Goal: Information Seeking & Learning: Learn about a topic

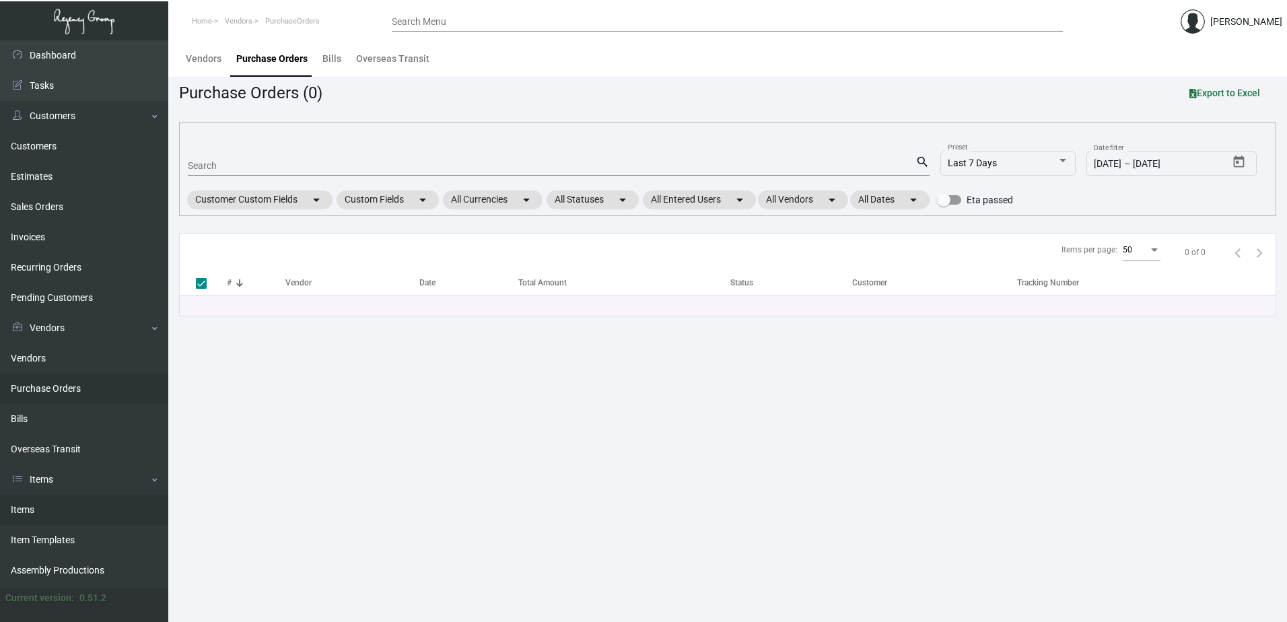
click at [34, 505] on link "Items" at bounding box center [84, 510] width 168 height 30
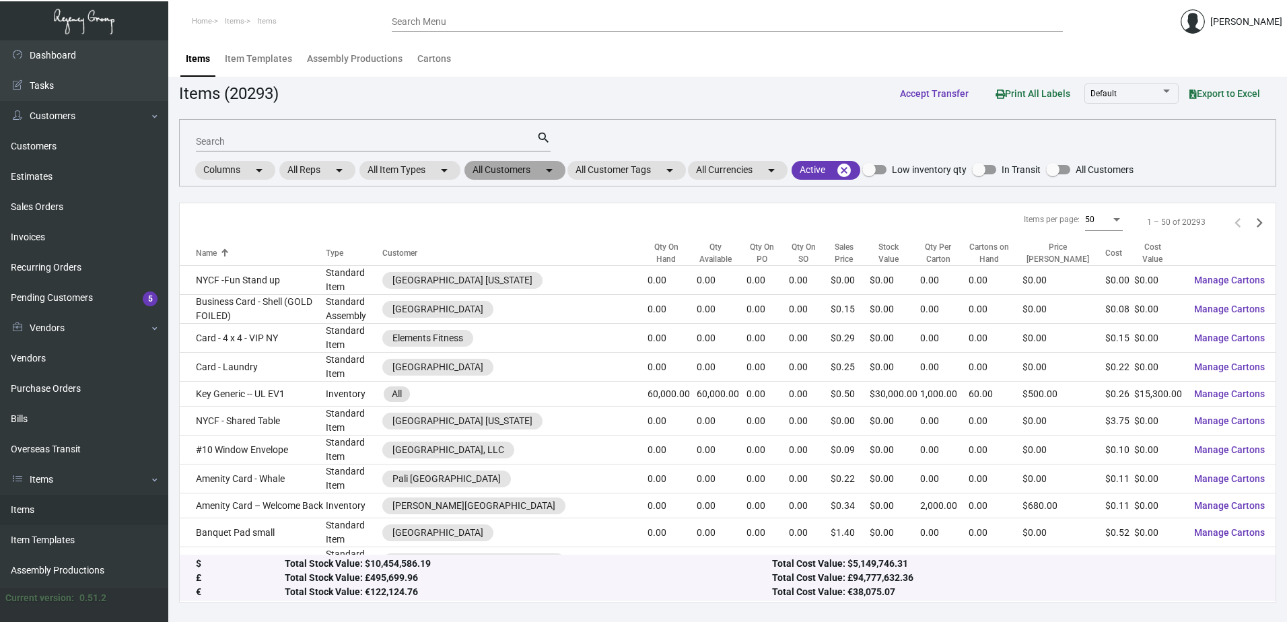
click at [530, 170] on mat-chip "All Customers arrow_drop_down" at bounding box center [514, 170] width 101 height 19
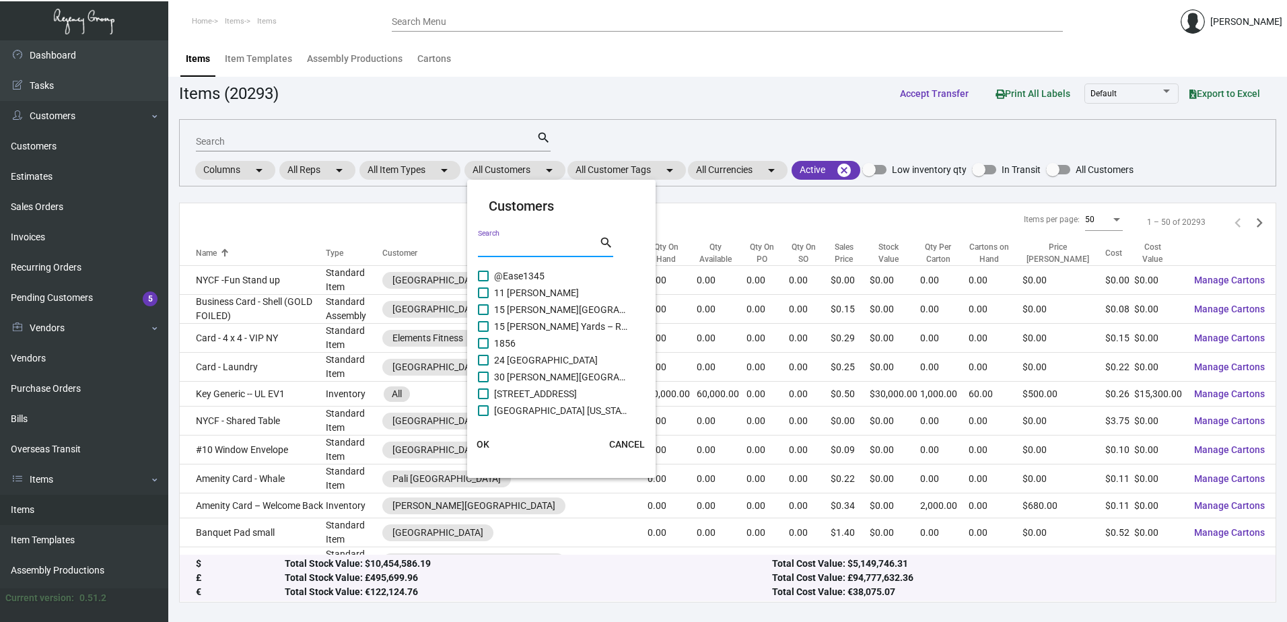
click at [518, 248] on input "Search" at bounding box center [538, 247] width 121 height 11
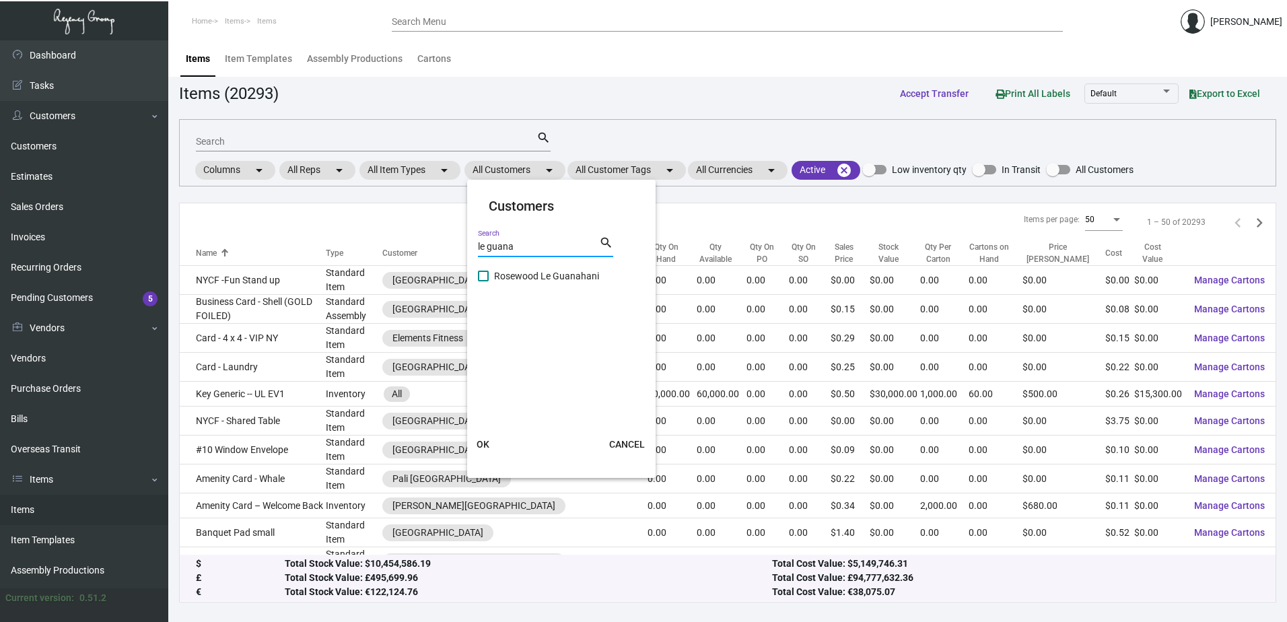
type input "le guana"
click at [538, 279] on span "Rosewood Le Guanahani" at bounding box center [561, 276] width 135 height 16
click at [483, 281] on input "Rosewood Le Guanahani" at bounding box center [483, 281] width 1 height 1
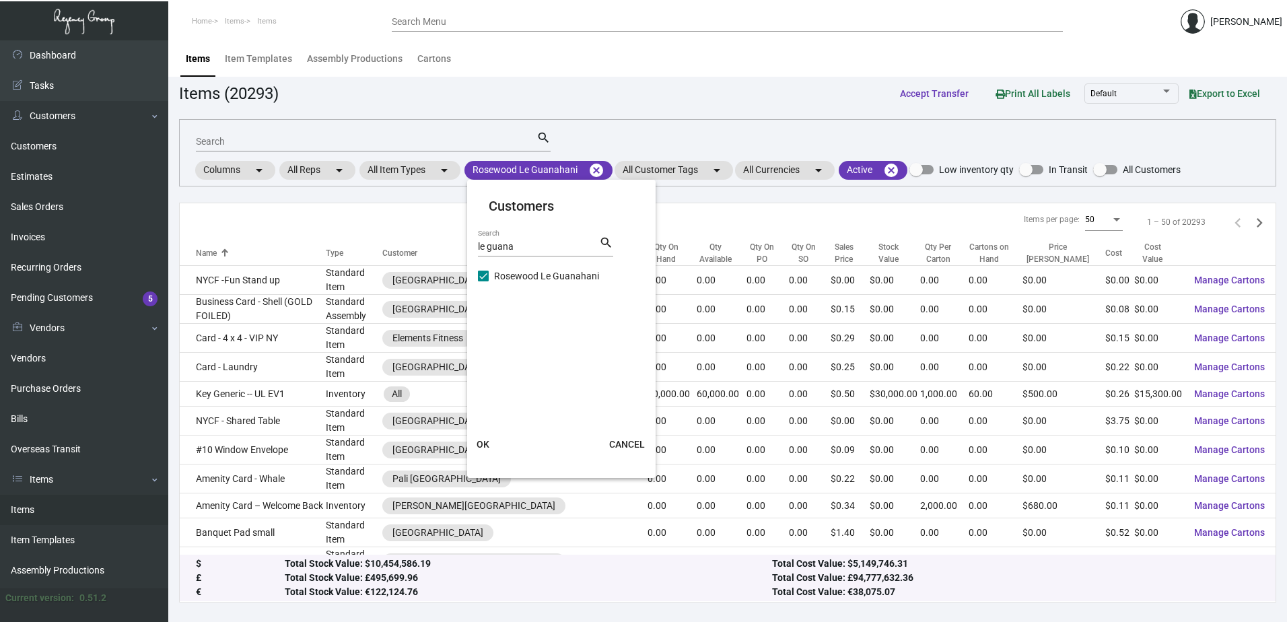
click at [486, 440] on span "OK" at bounding box center [482, 444] width 13 height 11
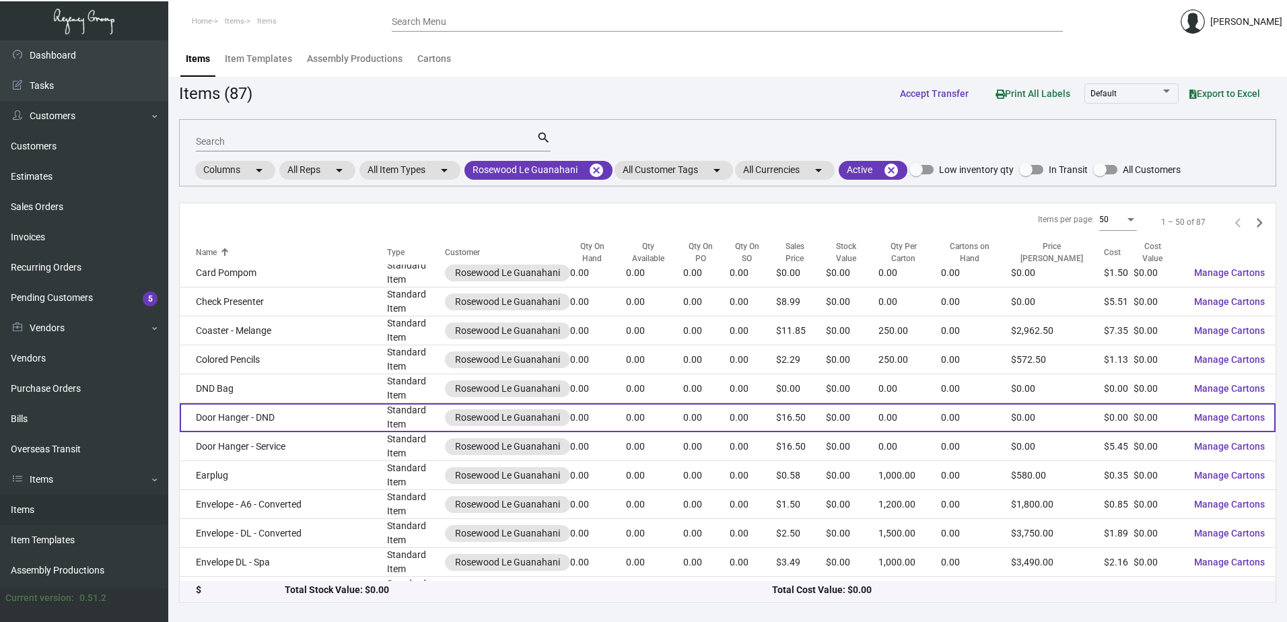
scroll to position [1111, 0]
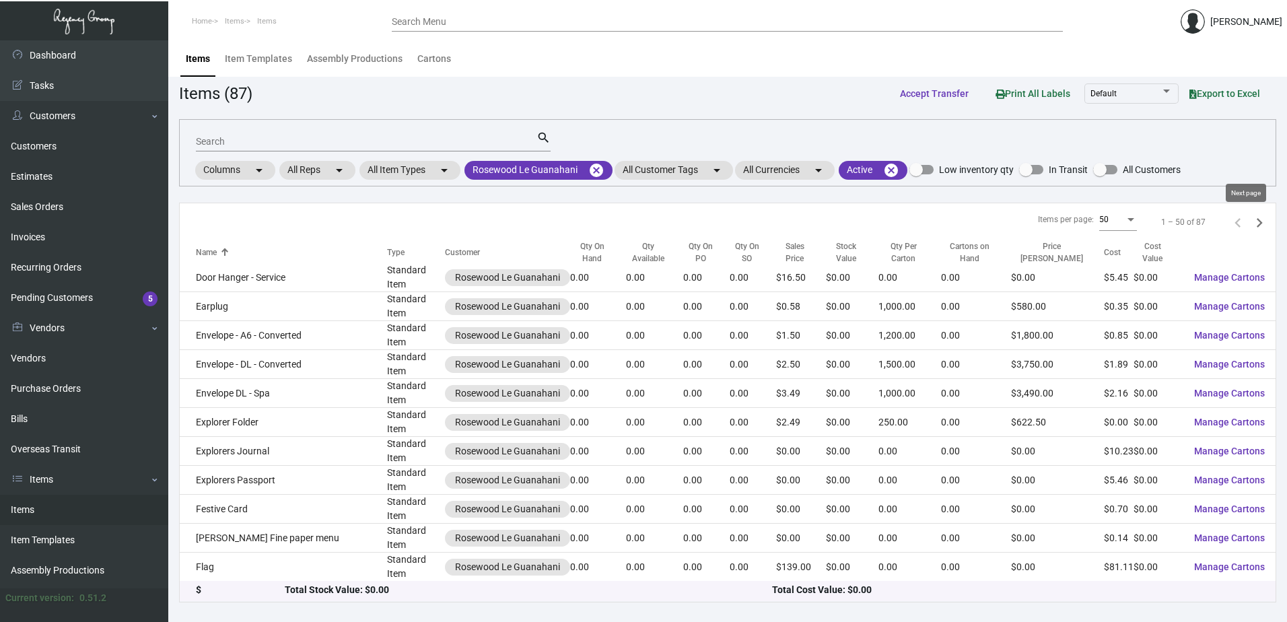
click at [1250, 222] on icon "Next page" at bounding box center [1259, 222] width 19 height 19
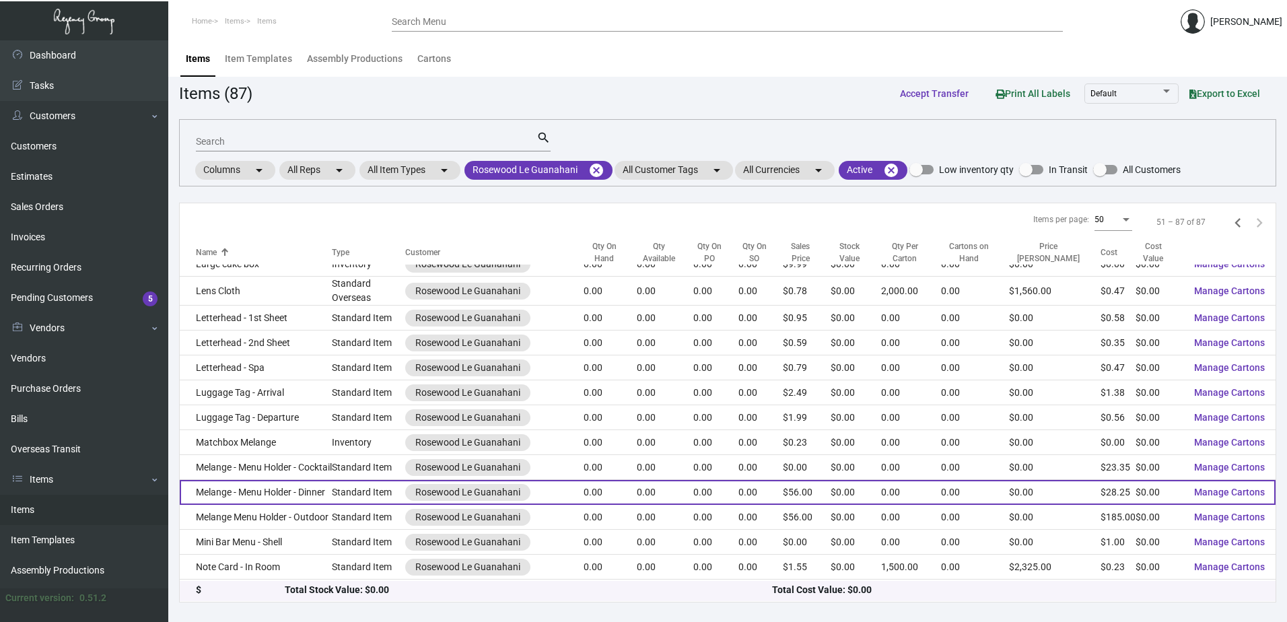
scroll to position [202, 0]
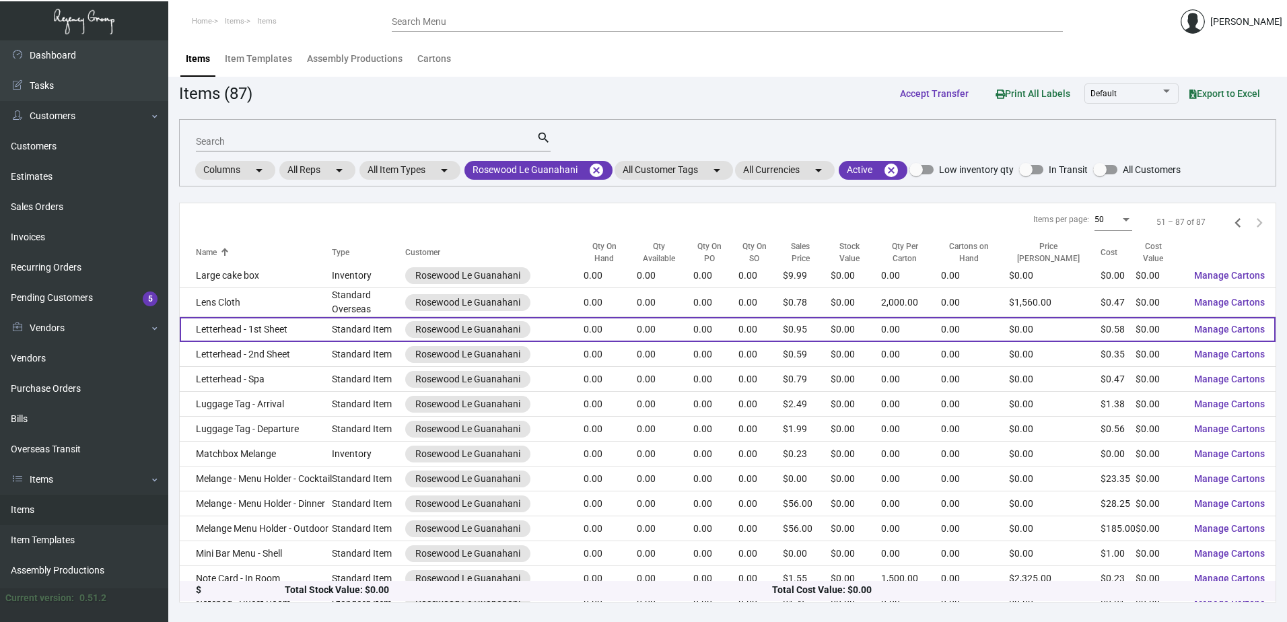
click at [271, 334] on td "Letterhead - 1st Sheet" at bounding box center [256, 329] width 152 height 25
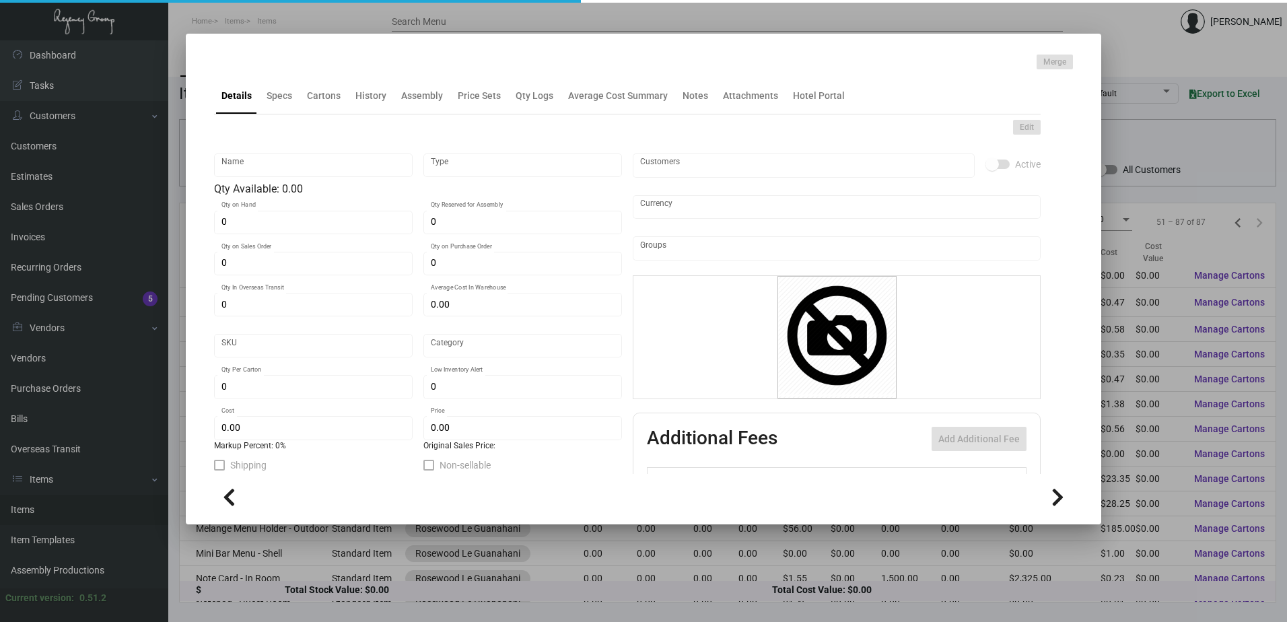
type input "Letterhead - 1st Sheet"
type input "Standard Item"
type input "$ 0.00"
type input "Standard"
type input "$ 0.57768"
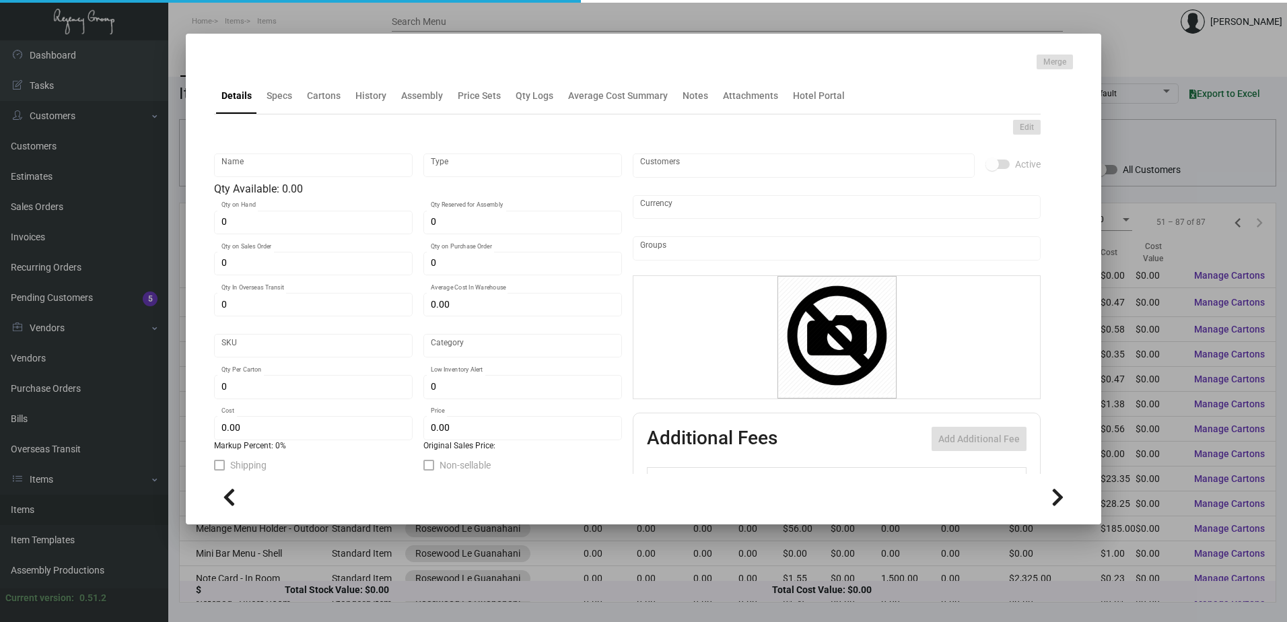
type input "$ 0.95"
checkbox input "true"
type input "United States Dollar $"
click at [280, 117] on div "Edit Letterhead - 1st Sheet Name Standard Item Type Qty Available: 0.00 0 Qty o…" at bounding box center [627, 371] width 826 height 515
click at [284, 107] on div "Specs" at bounding box center [279, 95] width 36 height 32
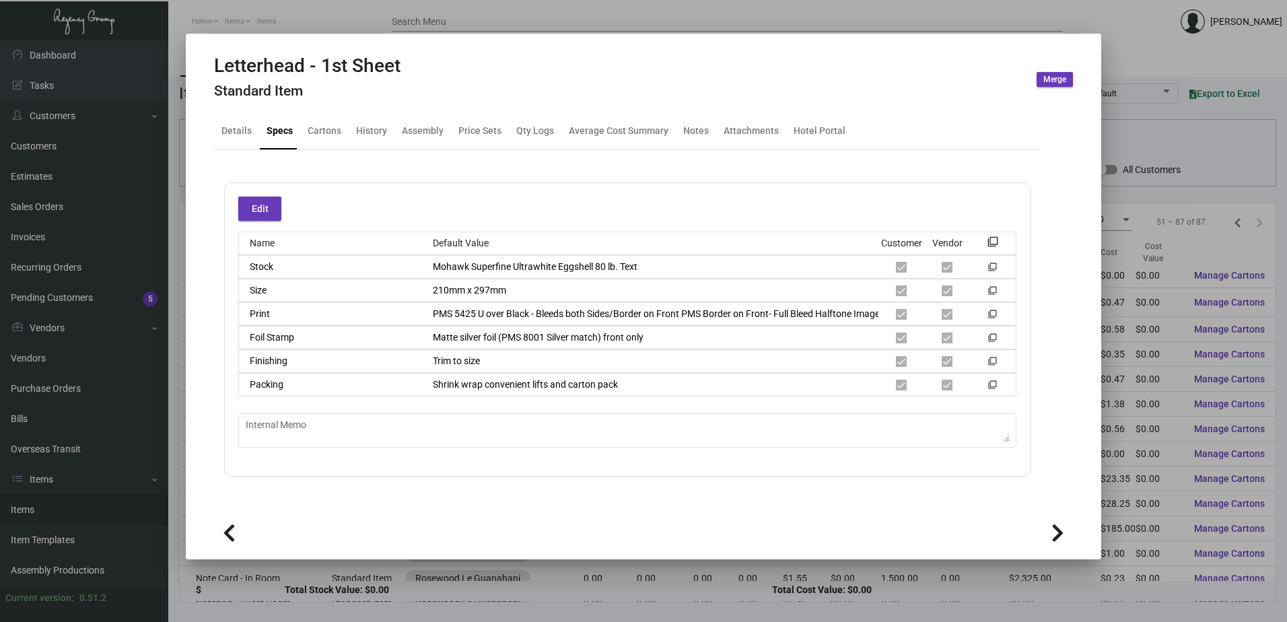
click at [376, 24] on div at bounding box center [643, 311] width 1287 height 622
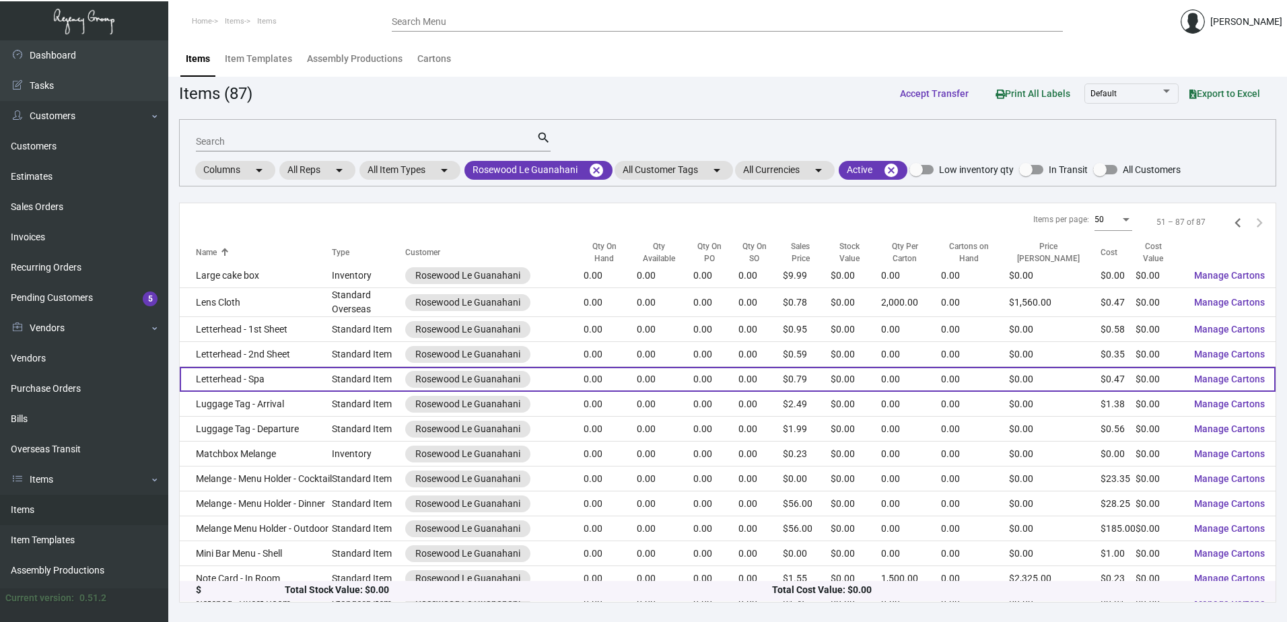
click at [270, 385] on td "Letterhead - Spa" at bounding box center [256, 379] width 152 height 25
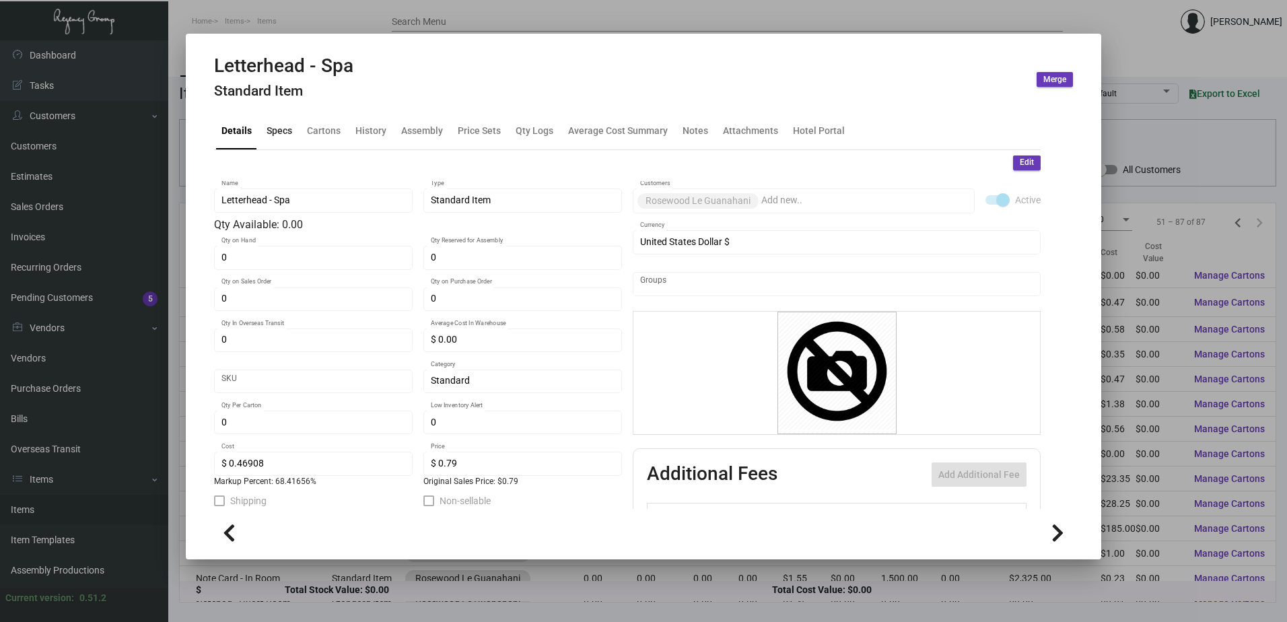
click at [282, 135] on div "Specs" at bounding box center [280, 131] width 26 height 14
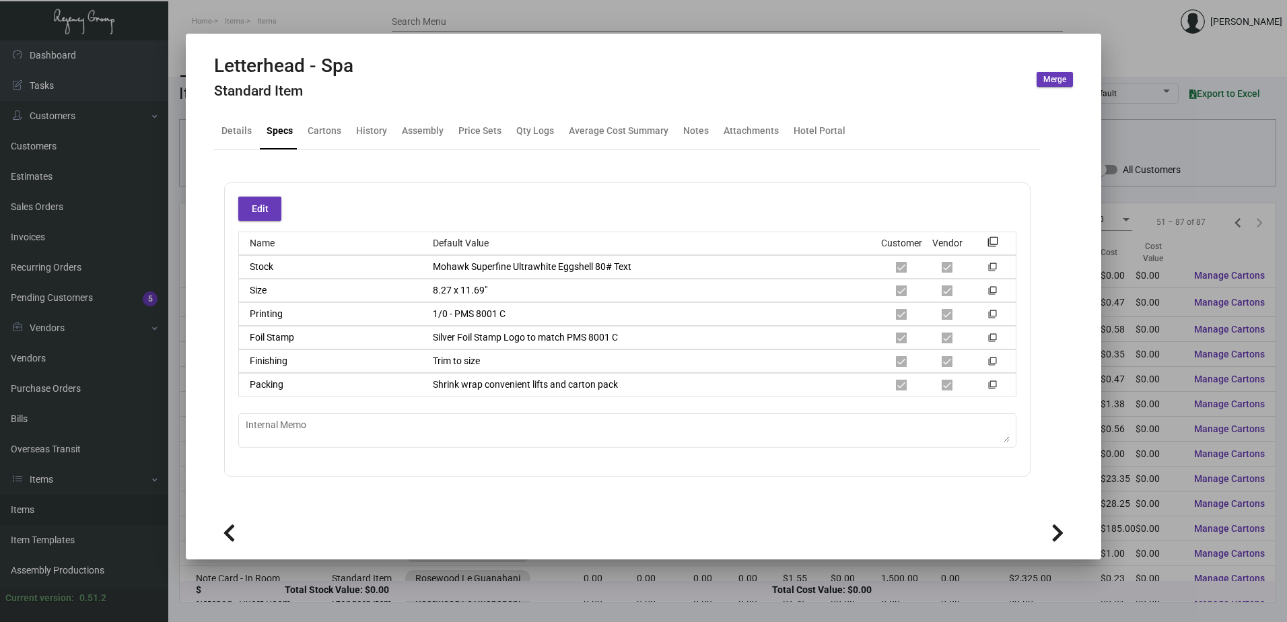
click at [455, 26] on div at bounding box center [643, 311] width 1287 height 622
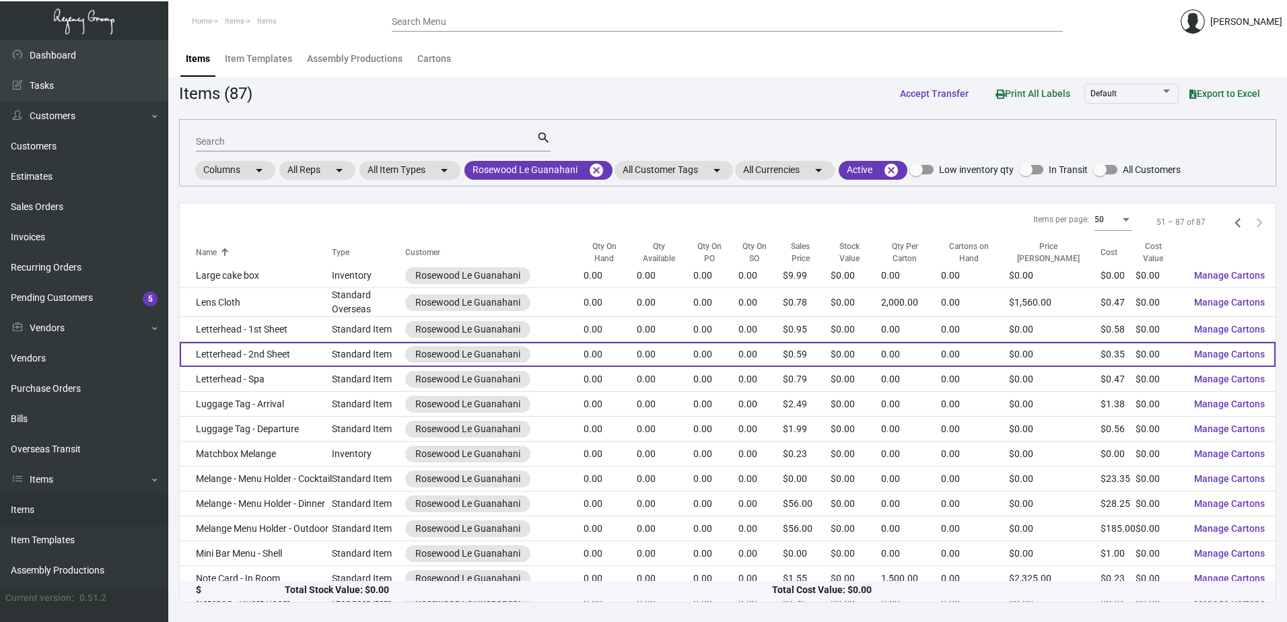
click at [270, 362] on td "Letterhead - 2nd Sheet" at bounding box center [256, 354] width 152 height 25
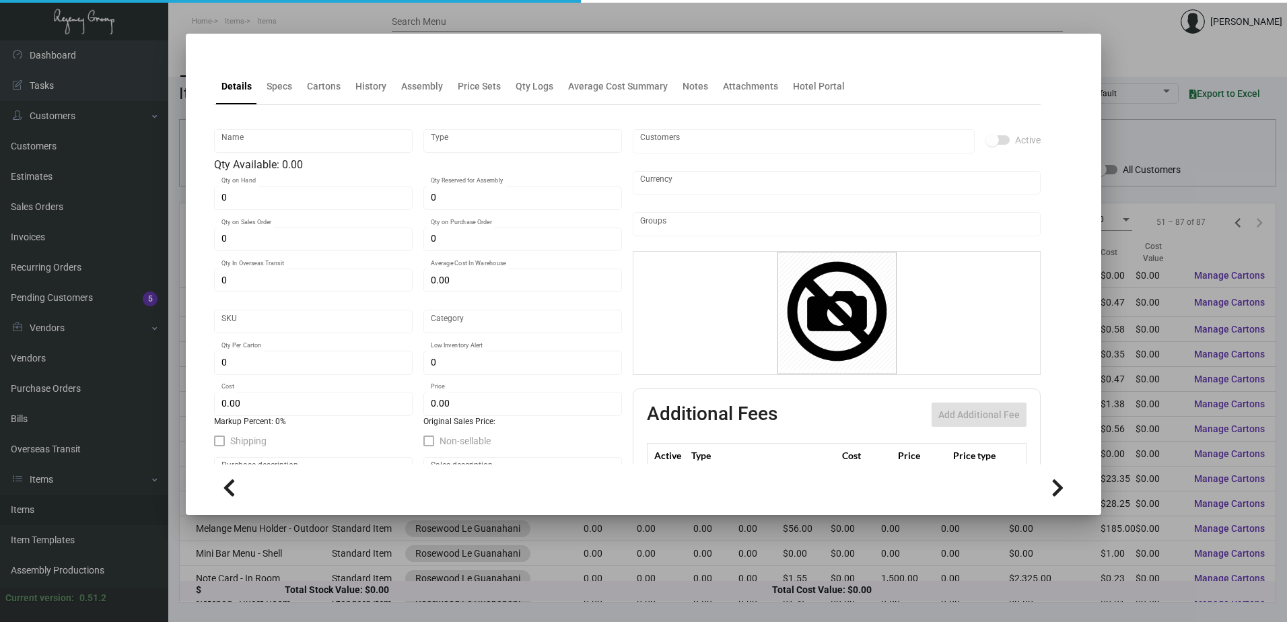
type input "Letterhead - 2nd Sheet"
type input "Standard Item"
type input "$ 0.00"
type input "Standard"
type input "$ 0.34691"
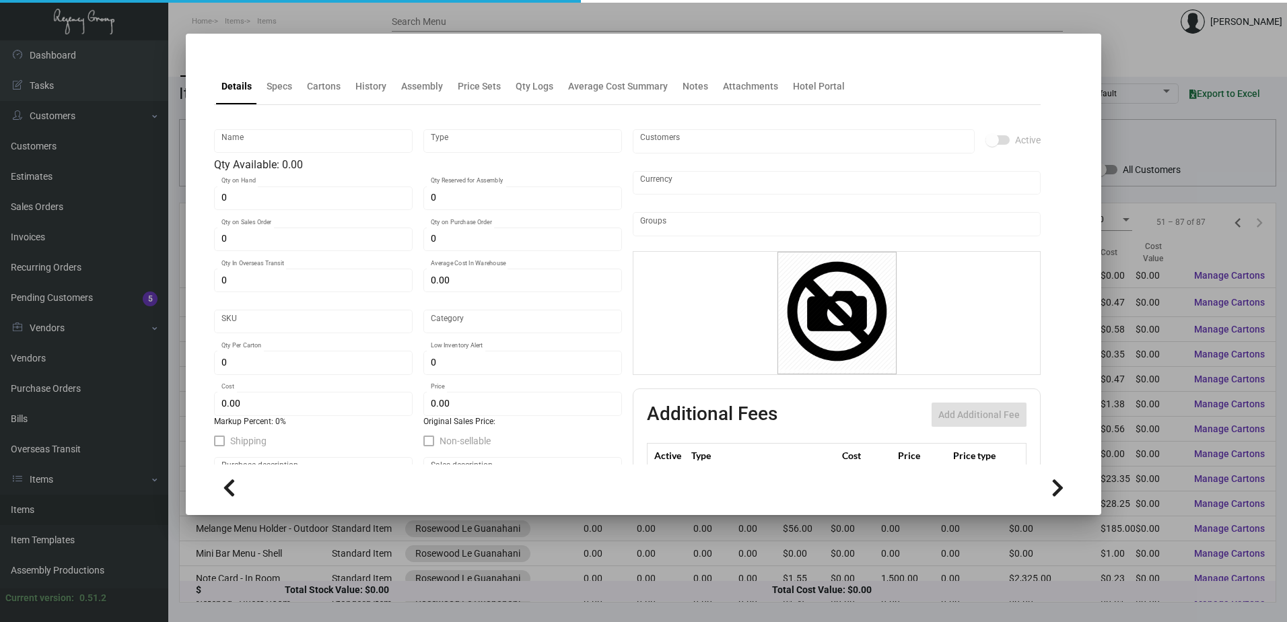
type input "$ 0.59"
checkbox input "true"
type input "United States Dollar $"
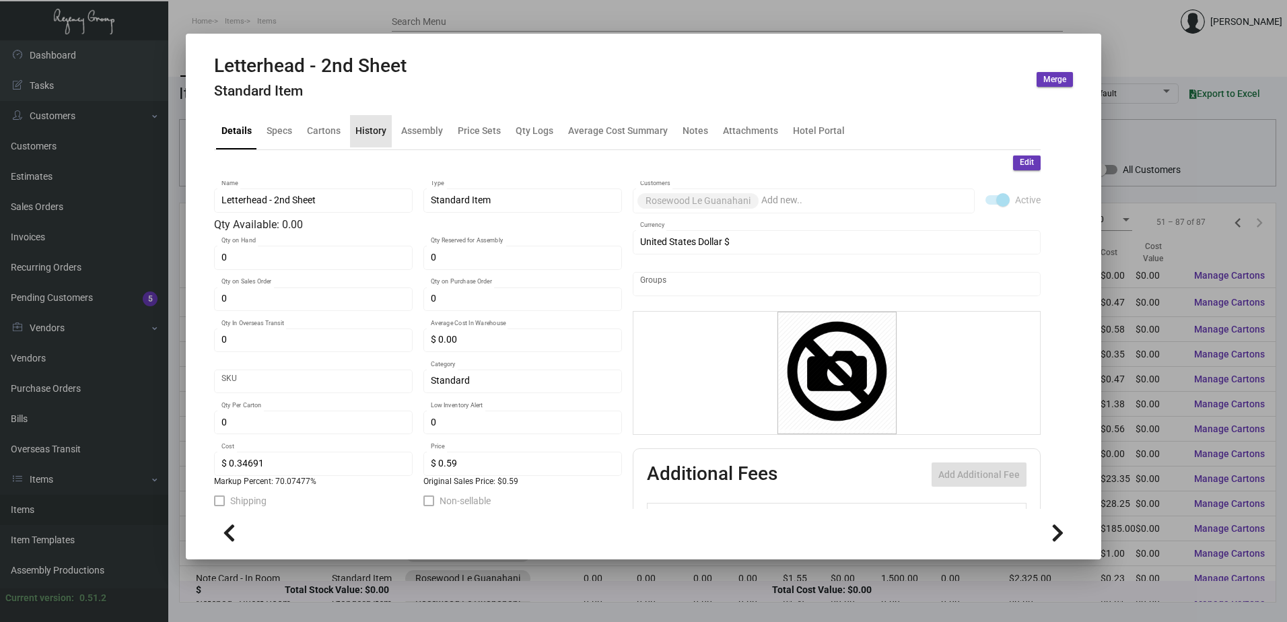
click at [365, 143] on div "History" at bounding box center [371, 131] width 42 height 32
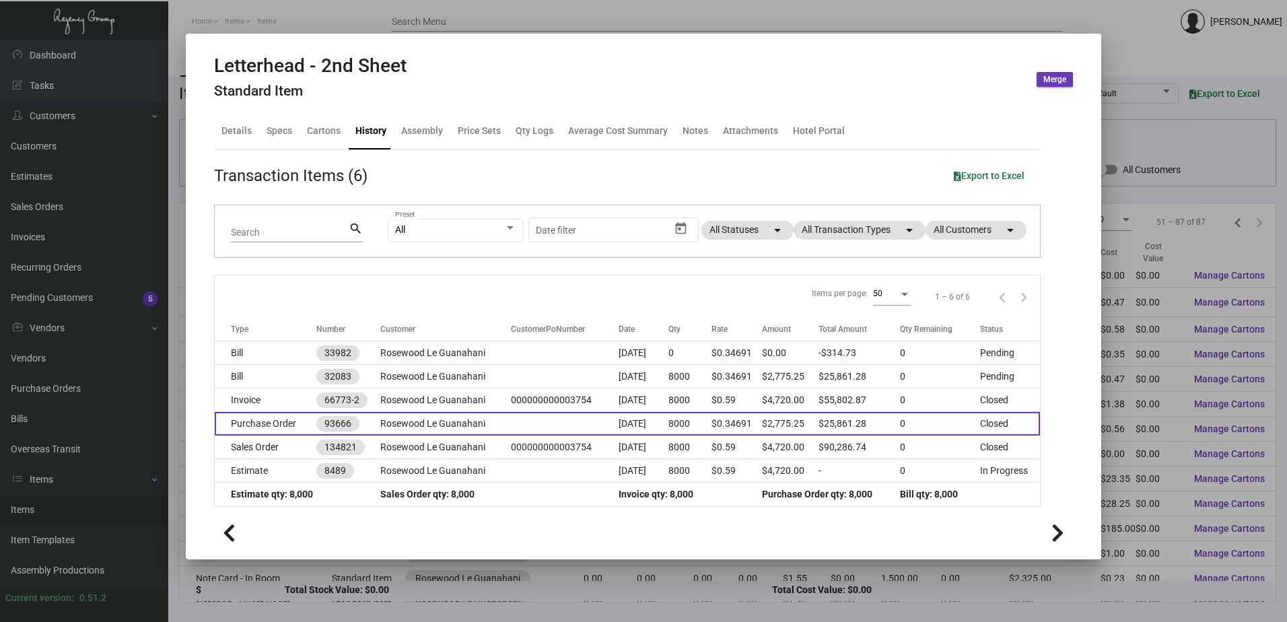
click at [415, 425] on td "Rosewood Le Guanahani" at bounding box center [445, 424] width 131 height 24
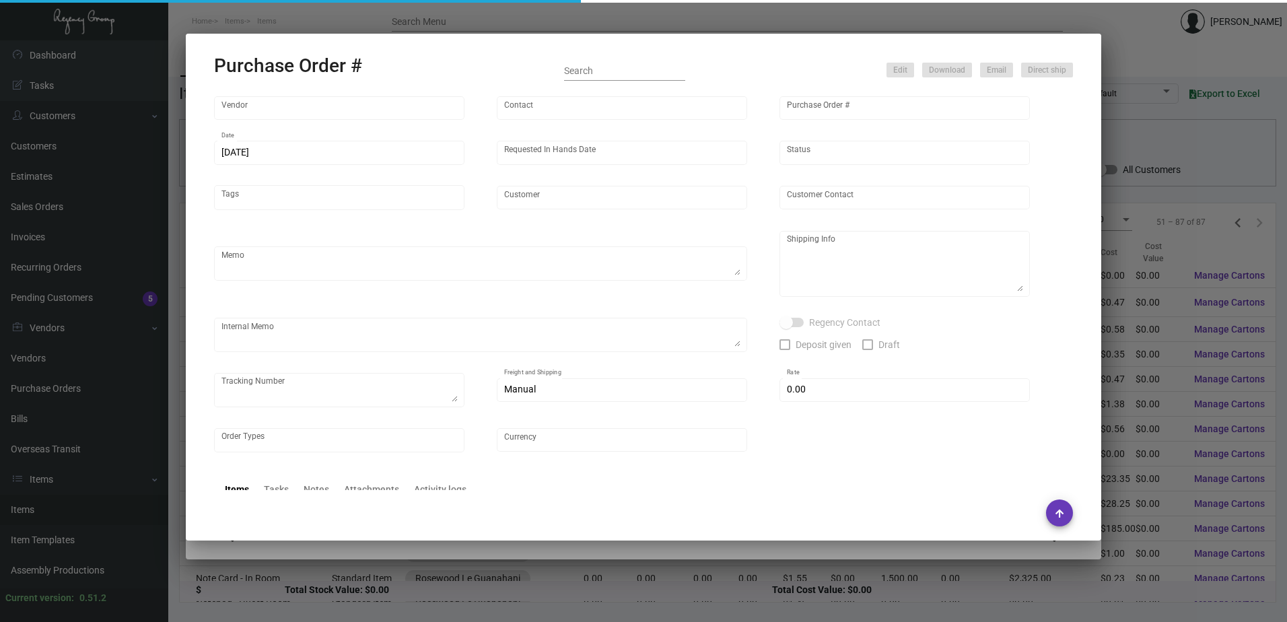
type input "Team Concept"
type input "[PERSON_NAME]"
type input "93666"
type input "[DATE]"
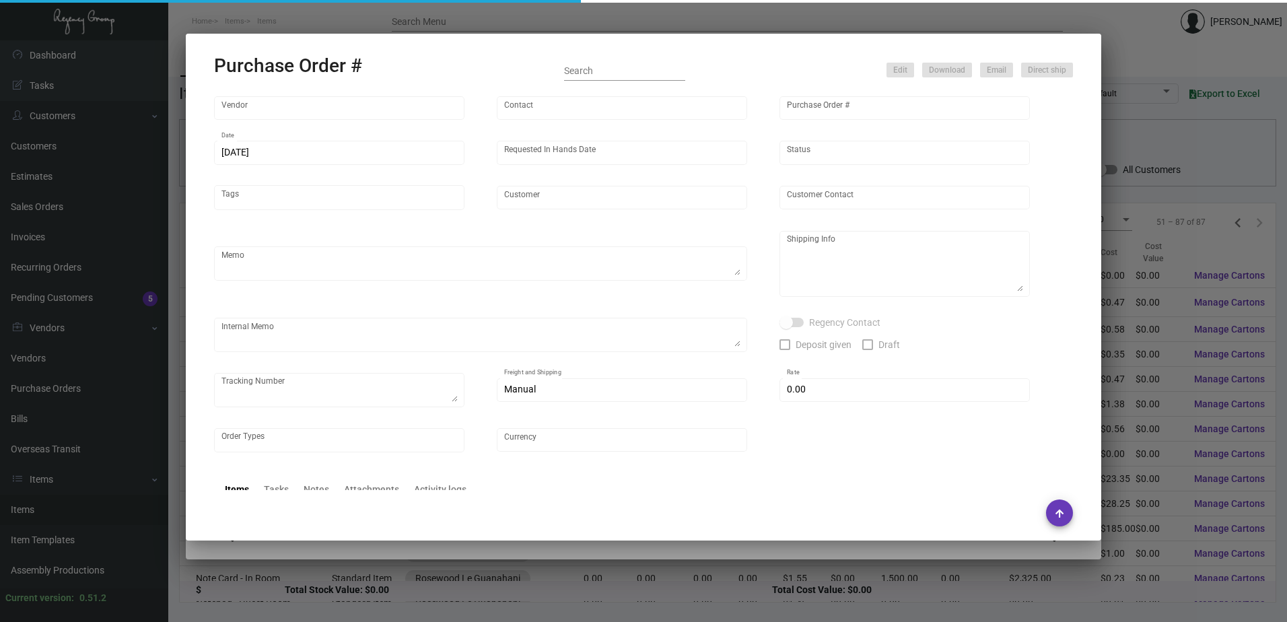
type input "Rosewood Le Guanahani"
type input "[PERSON_NAME]"
type textarea "[DATE] -- Revised Shipping -- All ship to the [GEOGRAPHIC_DATA] Warehouse See q…"
type textarea "The Regency Group – NJ Warehouse Attn: Receiving Department [STREET_ADDRESS]"
type textarea "[DATE] TC Update 1st sheet letterhead, IN room note card, Laundry card and note…"
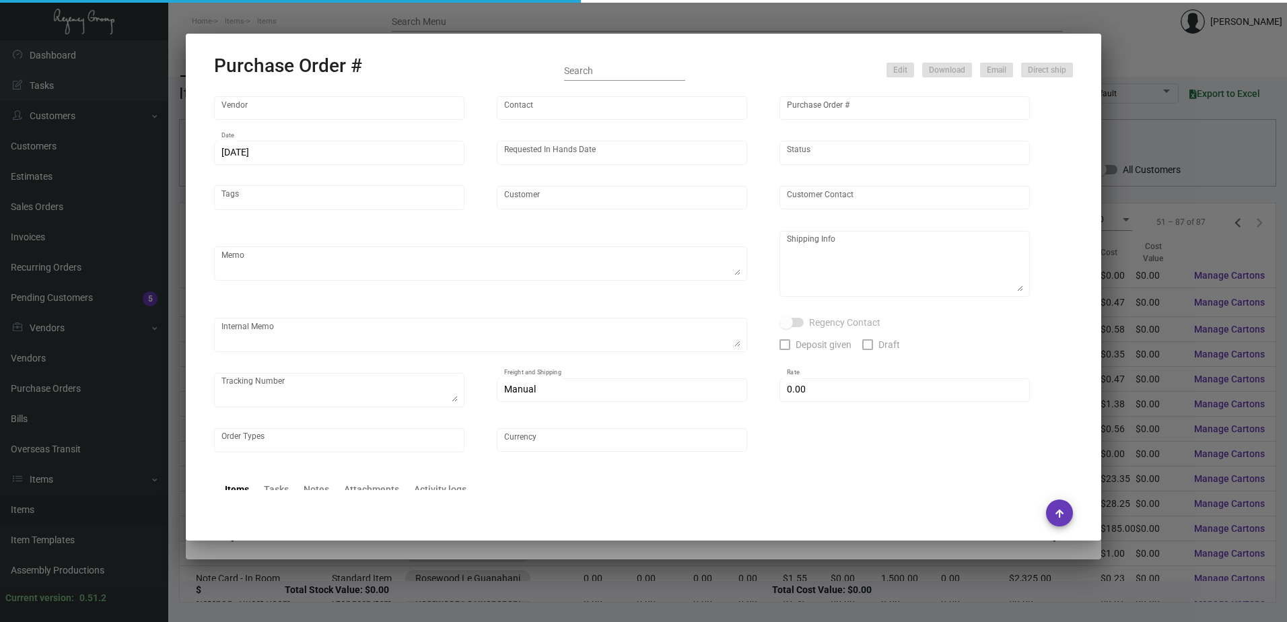
type input "$ 0.00"
type input "United States Dollar $"
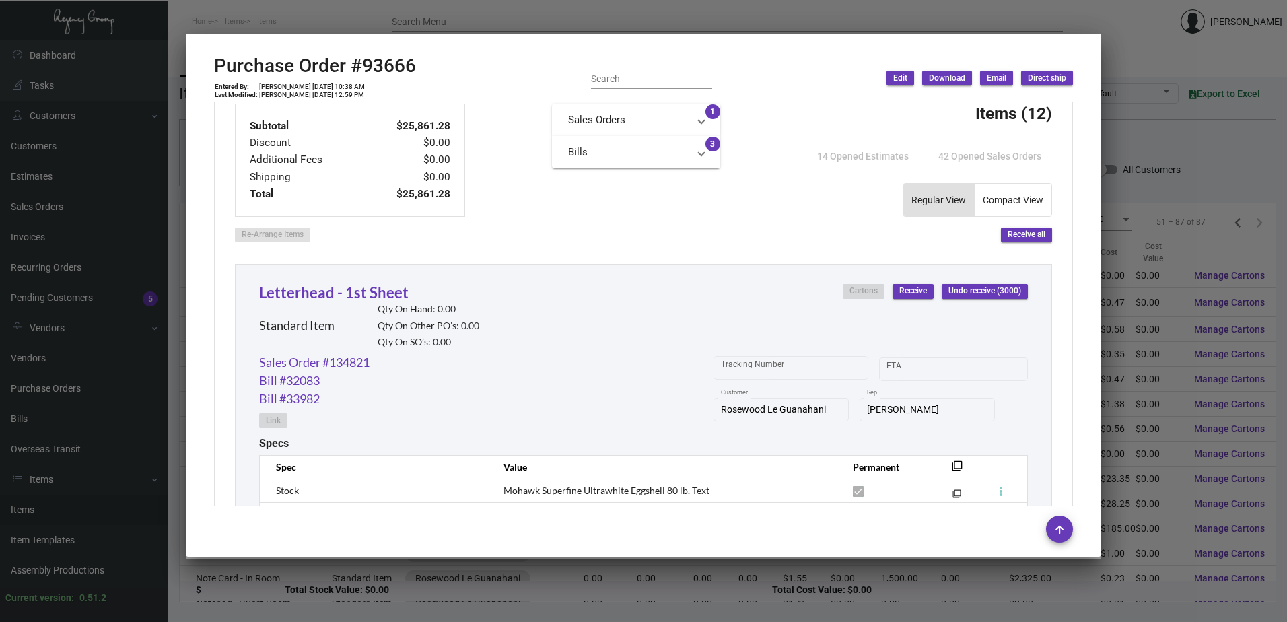
scroll to position [771, 0]
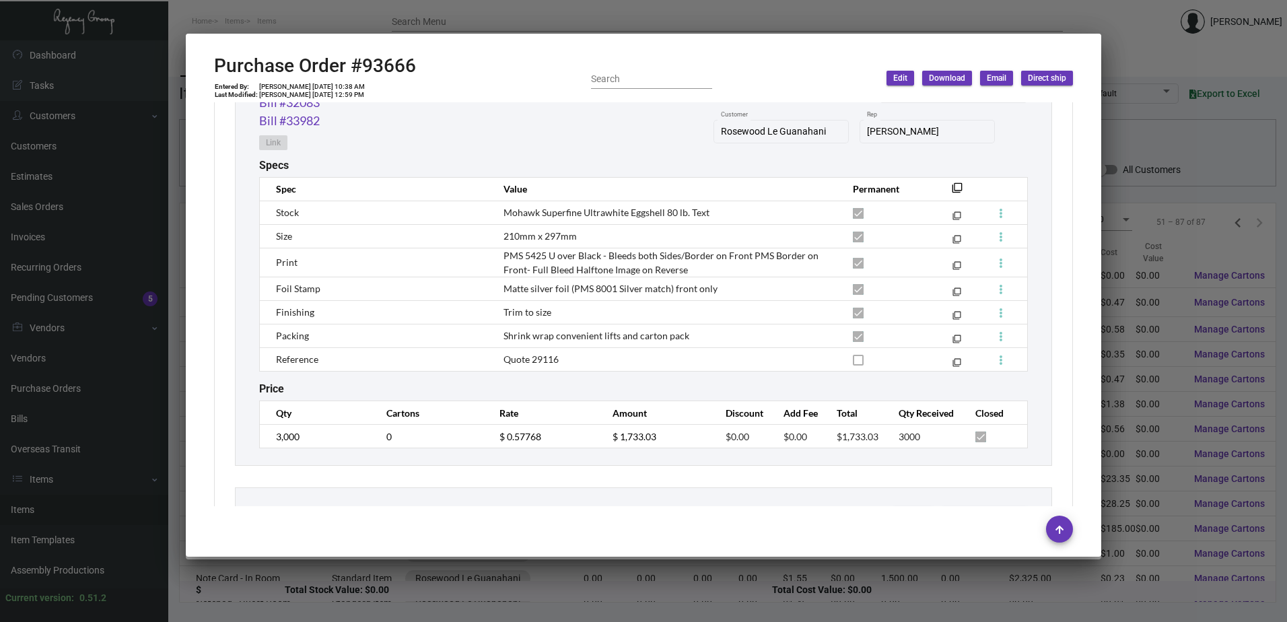
click at [543, 24] on div at bounding box center [643, 311] width 1287 height 622
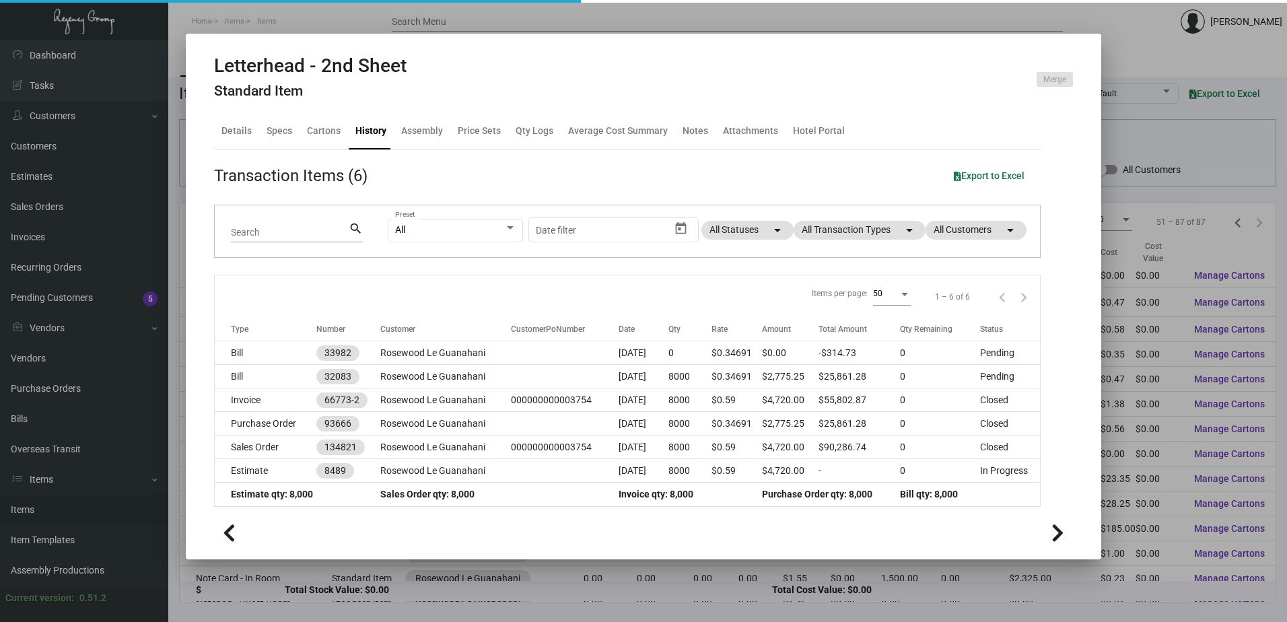
click at [543, 24] on div at bounding box center [643, 311] width 1287 height 622
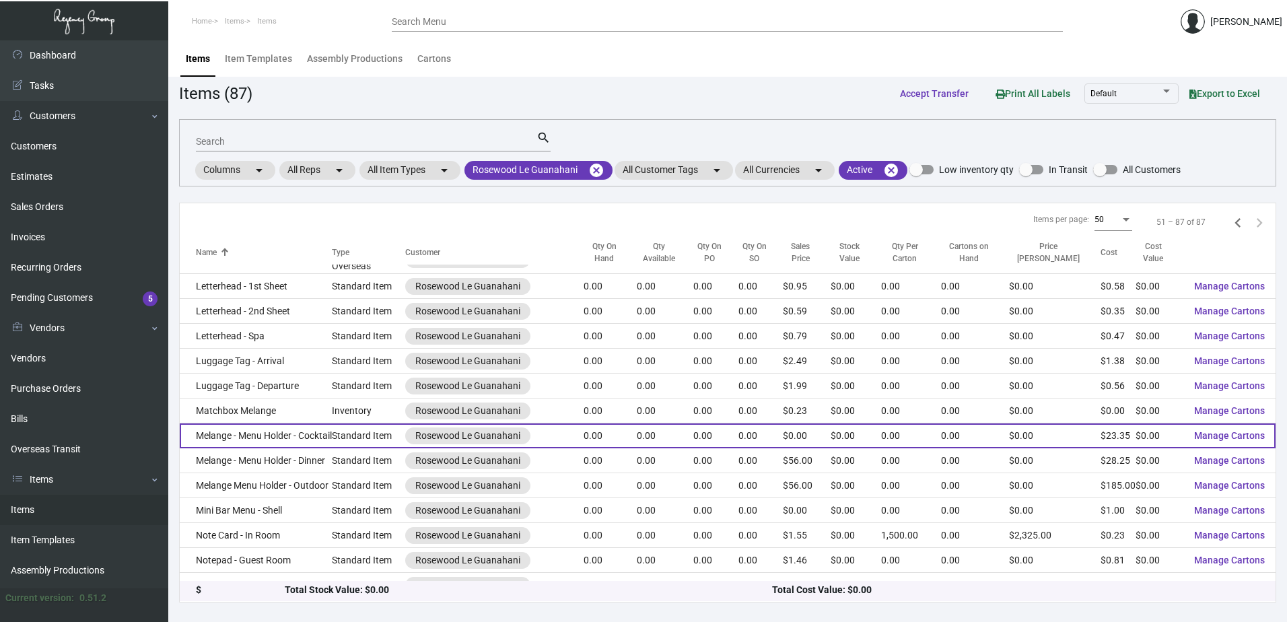
scroll to position [269, 0]
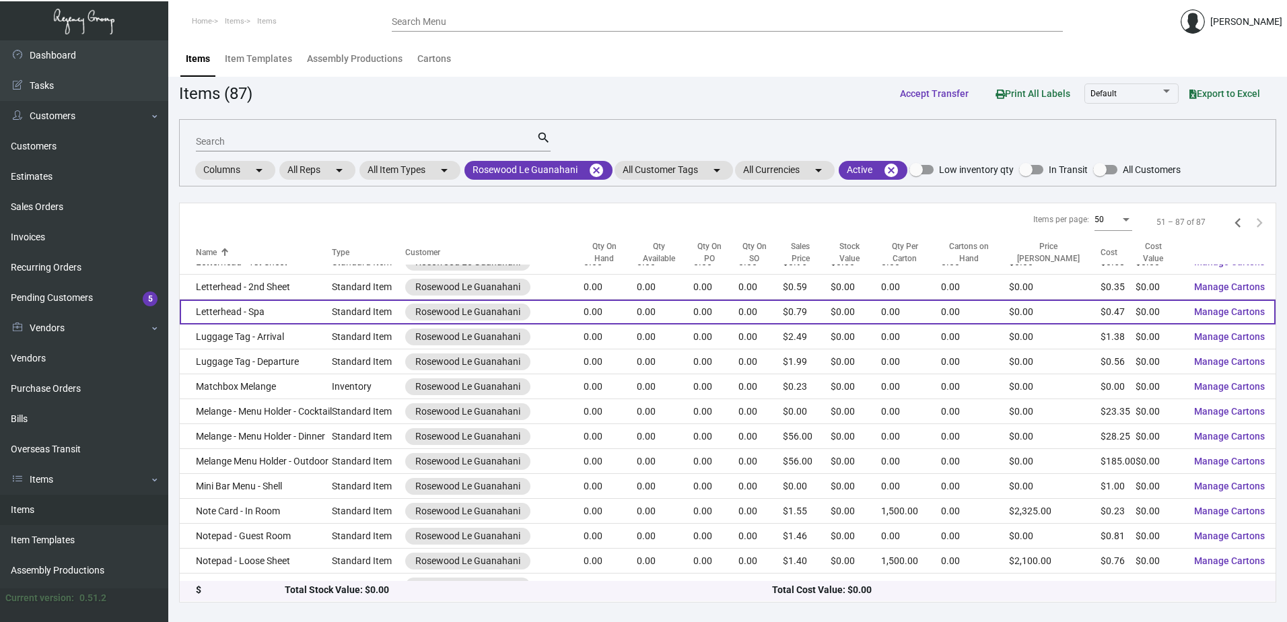
click at [258, 322] on td "Letterhead - Spa" at bounding box center [256, 311] width 152 height 25
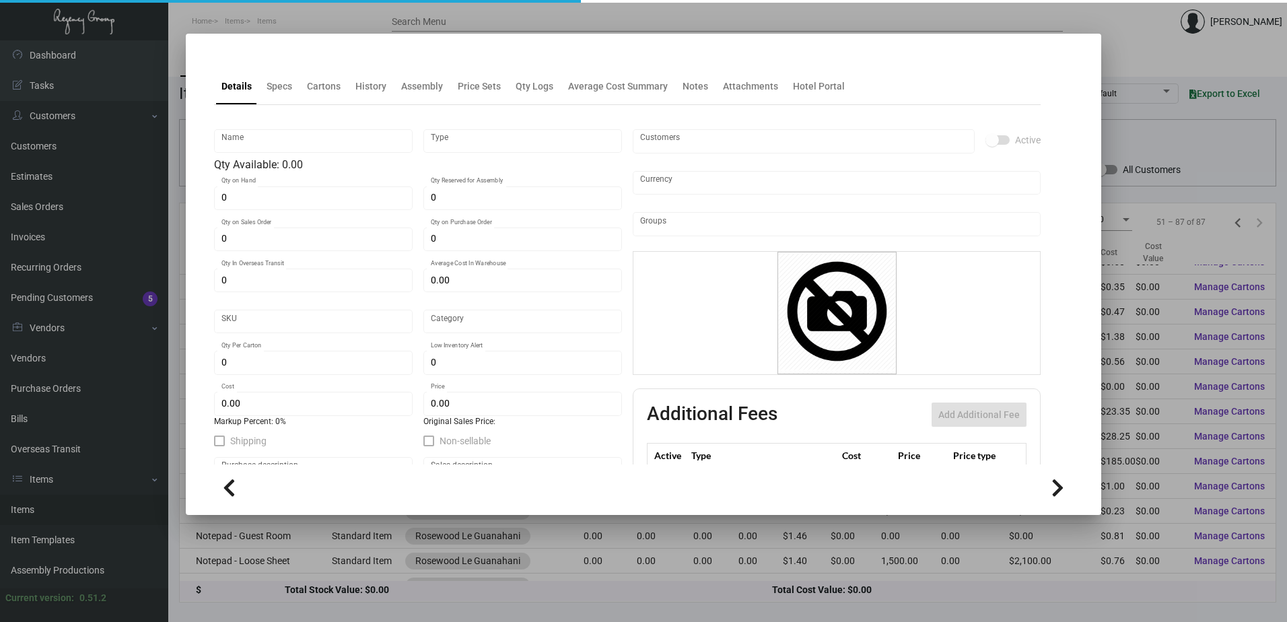
type input "Letterhead - Spa"
type input "Standard Item"
type input "$ 0.00"
type input "Standard"
type input "$ 0.46908"
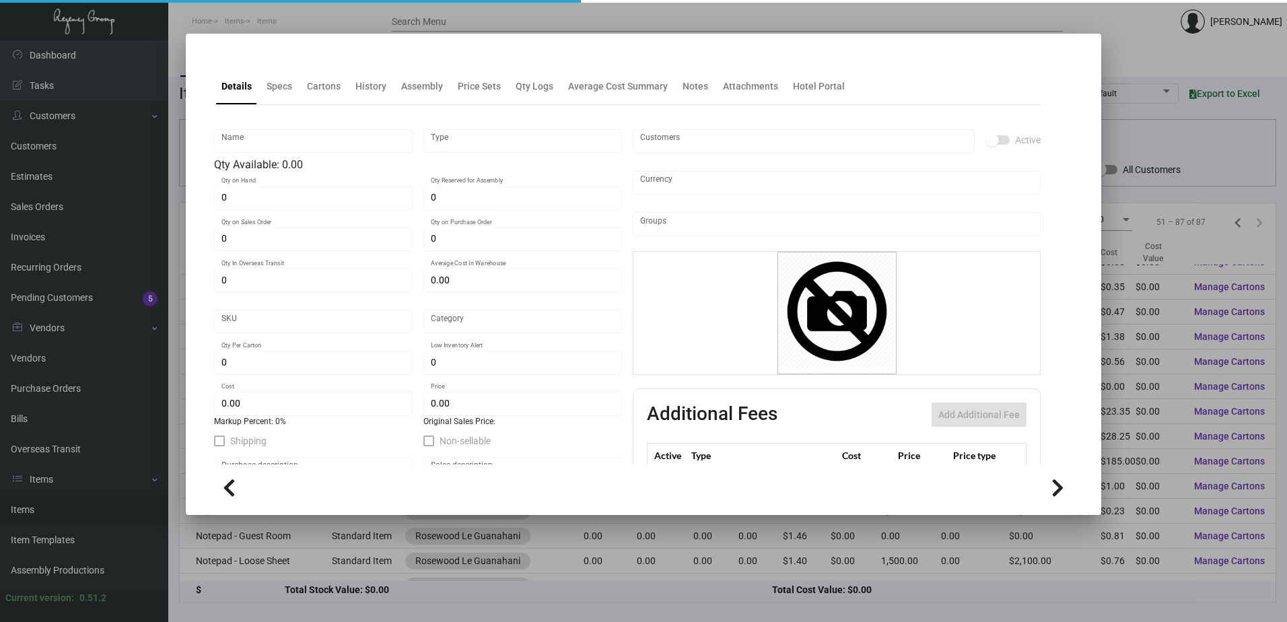
type input "$ 0.79"
checkbox input "true"
type input "United States Dollar $"
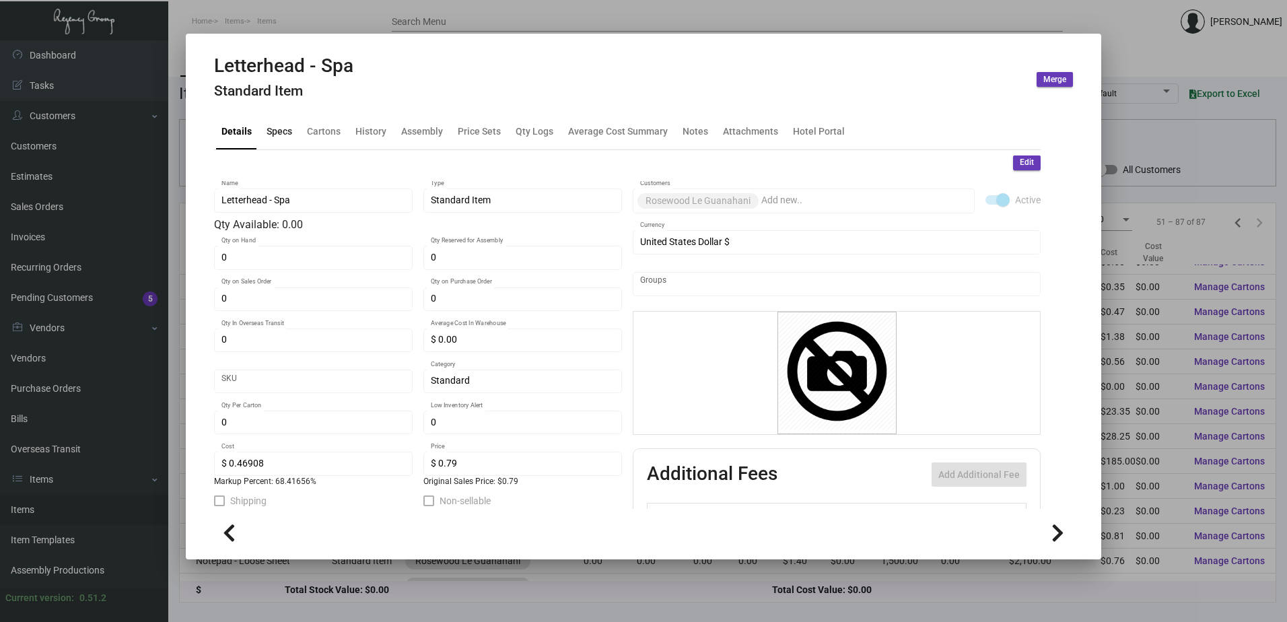
click at [279, 145] on div "Specs" at bounding box center [279, 131] width 36 height 32
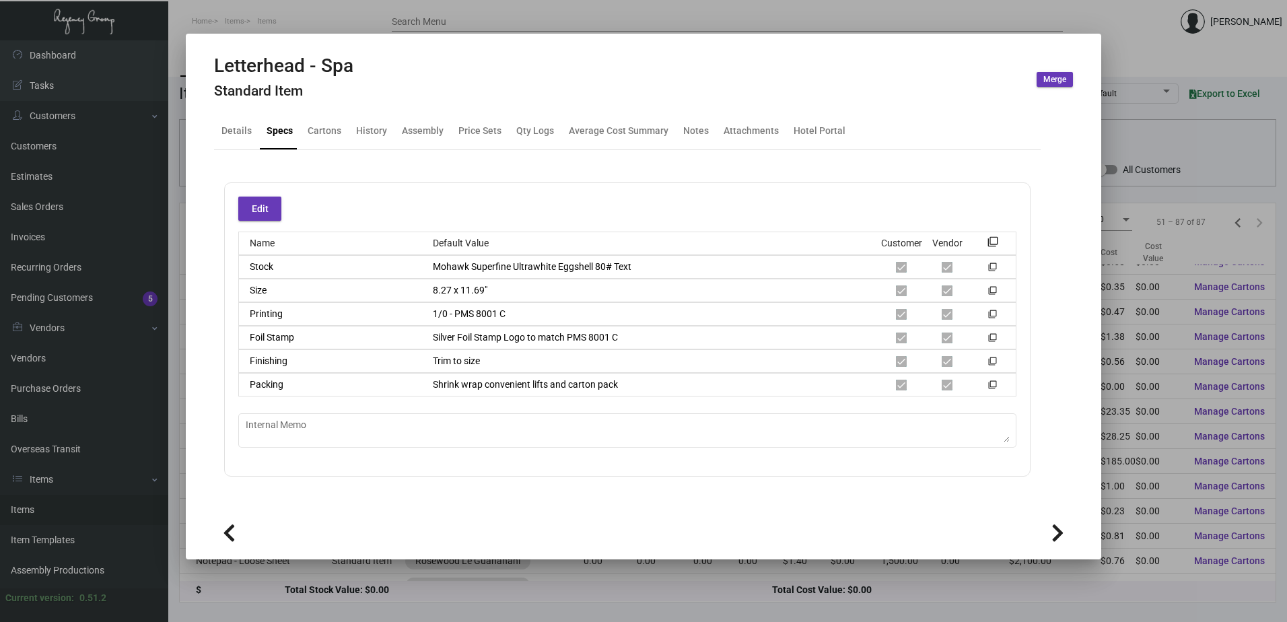
click at [544, 20] on div at bounding box center [643, 311] width 1287 height 622
